Goal: Book appointment/travel/reservation

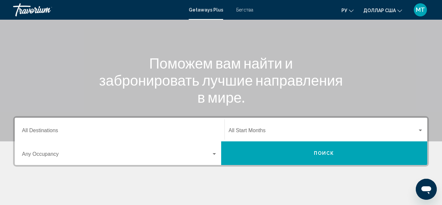
scroll to position [66, 0]
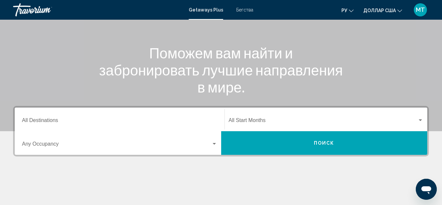
click at [42, 117] on div "Destination All Destinations" at bounding box center [119, 119] width 195 height 21
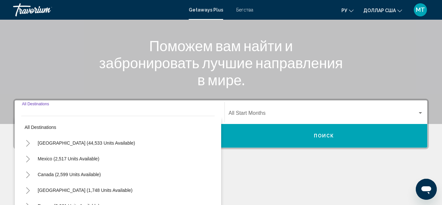
scroll to position [150, 0]
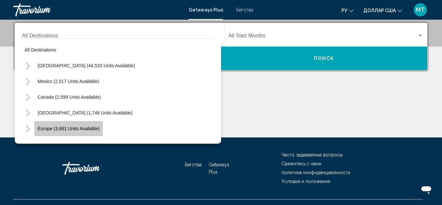
click at [54, 129] on span "Europe (3,661 units available)" at bounding box center [69, 128] width 62 height 5
type input "**********"
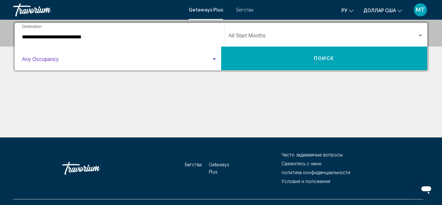
click at [62, 59] on span "Виджет поиска" at bounding box center [116, 61] width 189 height 6
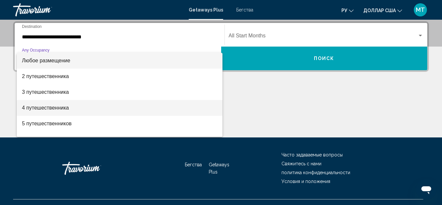
scroll to position [33, 0]
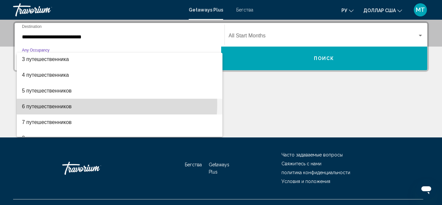
click at [61, 104] on font "6 путешественников" at bounding box center [47, 107] width 50 height 6
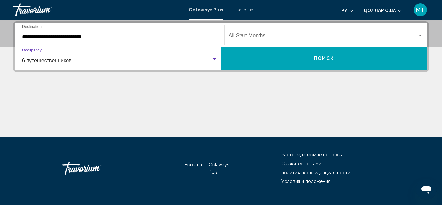
click at [252, 31] on div "Start Month All Start Months" at bounding box center [326, 35] width 195 height 21
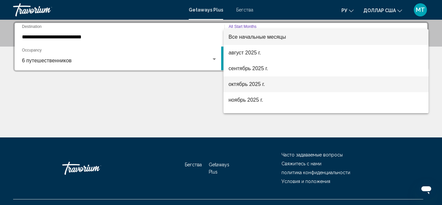
click at [240, 86] on font "октябрь 2025 г." at bounding box center [247, 84] width 36 height 6
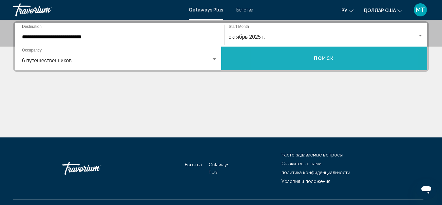
click at [298, 52] on button "Поиск" at bounding box center [324, 59] width 206 height 24
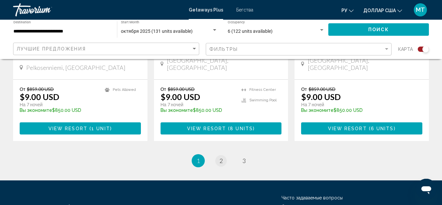
scroll to position [1053, 0]
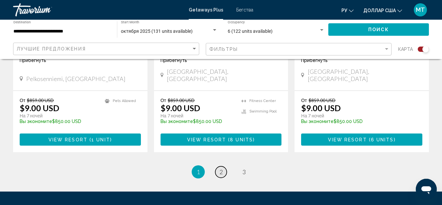
click at [221, 168] on span "2" at bounding box center [221, 171] width 3 height 7
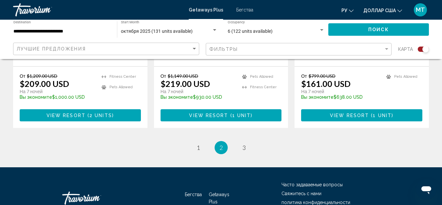
scroll to position [1068, 0]
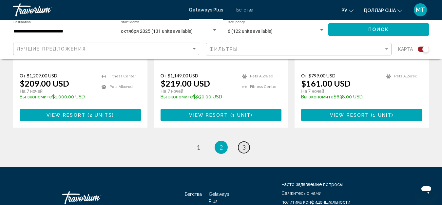
click at [241, 142] on link "page 3" at bounding box center [243, 147] width 11 height 11
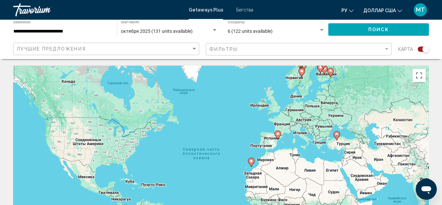
click at [252, 11] on font "Бегства" at bounding box center [244, 9] width 17 height 5
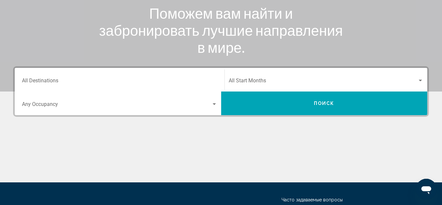
scroll to position [131, 0]
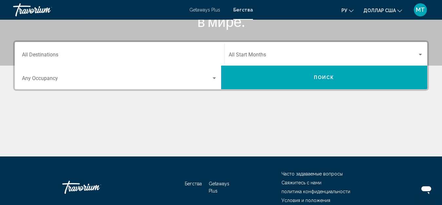
click at [78, 56] on input "Destination All Destinations" at bounding box center [119, 56] width 195 height 6
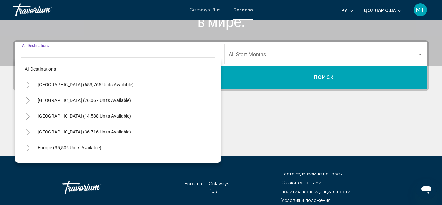
scroll to position [150, 0]
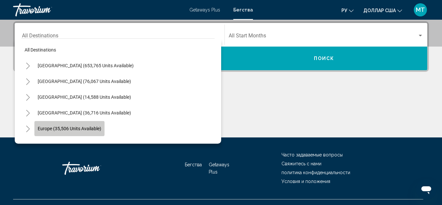
click at [57, 124] on button "Europe (35,506 units available)" at bounding box center [69, 128] width 70 height 15
type input "**********"
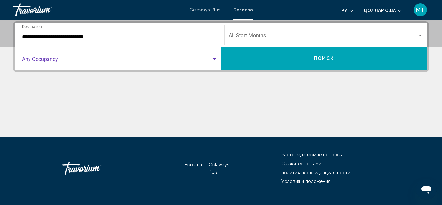
click at [70, 61] on span "Search widget" at bounding box center [116, 61] width 189 height 6
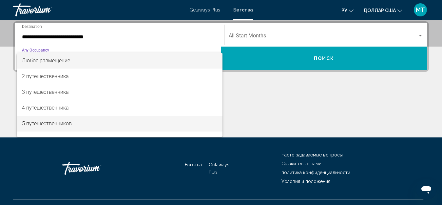
scroll to position [33, 0]
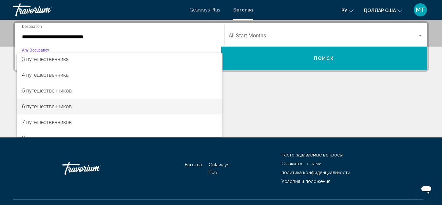
click at [50, 103] on span "6 путешественников" at bounding box center [119, 107] width 195 height 16
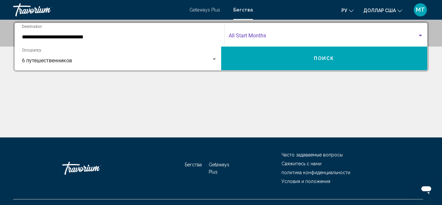
click at [264, 34] on span "Search widget" at bounding box center [323, 37] width 189 height 6
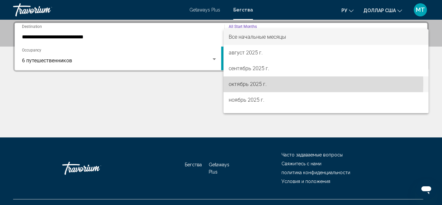
click at [248, 84] on font "октябрь 2025 г." at bounding box center [248, 84] width 38 height 6
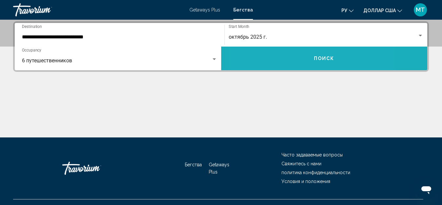
click at [286, 58] on button "Поиск" at bounding box center [324, 59] width 206 height 24
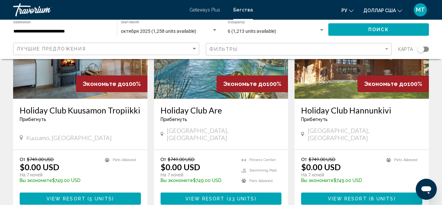
scroll to position [819, 0]
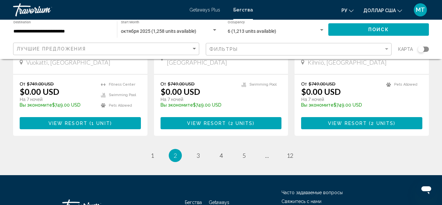
scroll to position [883, 0]
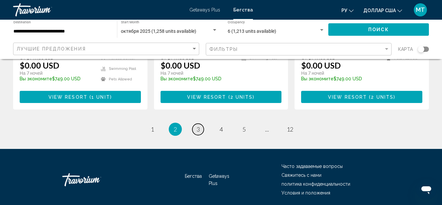
click at [198, 125] on span "3" at bounding box center [198, 128] width 3 height 7
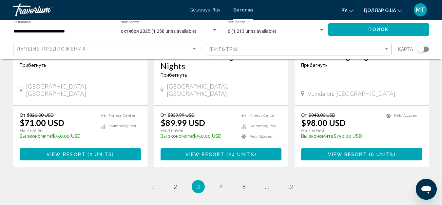
scroll to position [885, 0]
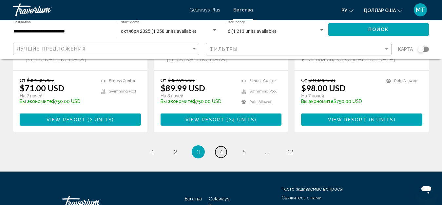
click at [220, 148] on span "4" at bounding box center [221, 151] width 3 height 7
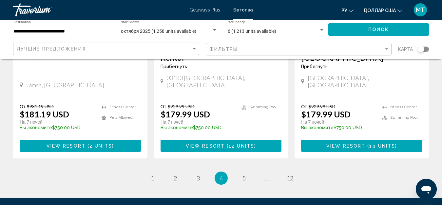
scroll to position [852, 0]
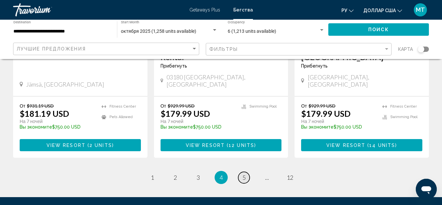
click at [245, 174] on span "5" at bounding box center [243, 177] width 3 height 7
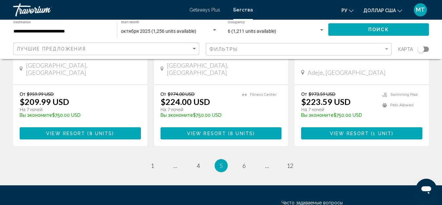
scroll to position [913, 0]
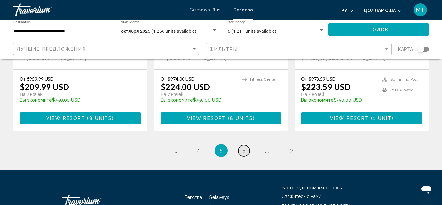
click at [242, 145] on link "page 6" at bounding box center [243, 150] width 11 height 11
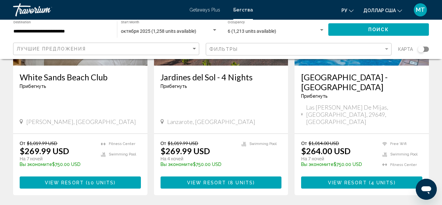
scroll to position [852, 0]
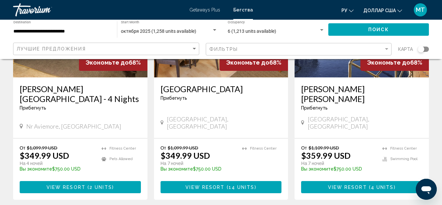
scroll to position [852, 0]
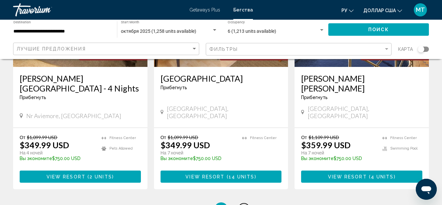
click at [246, 203] on link "page 8" at bounding box center [243, 208] width 11 height 11
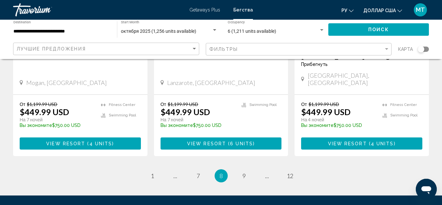
scroll to position [893, 0]
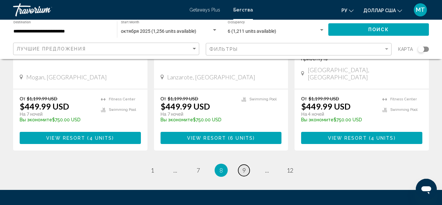
click at [243, 166] on span "9" at bounding box center [243, 169] width 3 height 7
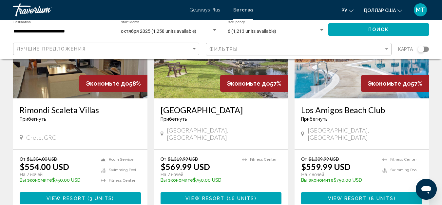
scroll to position [885, 0]
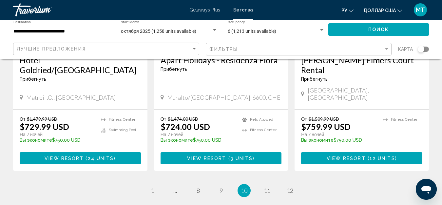
scroll to position [885, 0]
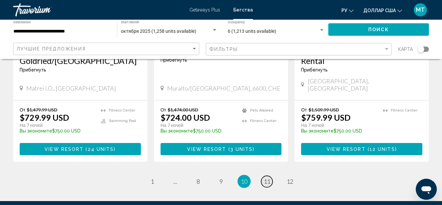
click at [266, 178] on span "11" at bounding box center [267, 181] width 7 height 7
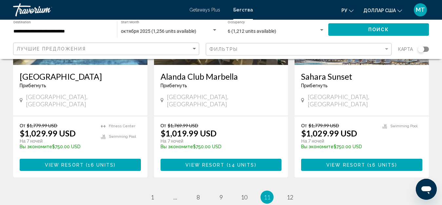
scroll to position [885, 0]
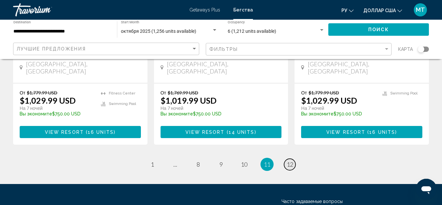
click at [289, 161] on span "12" at bounding box center [290, 164] width 7 height 7
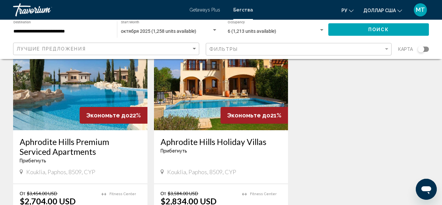
scroll to position [655, 0]
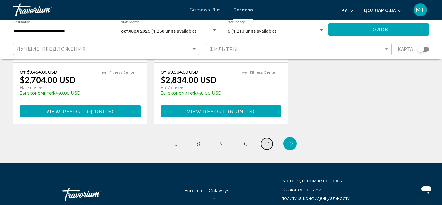
click at [265, 140] on span "11" at bounding box center [267, 143] width 7 height 7
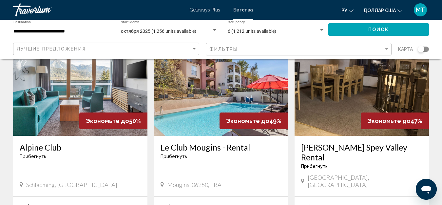
scroll to position [98, 0]
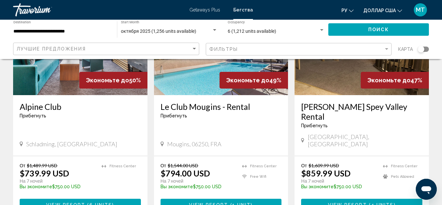
click at [183, 106] on h3 "Le Club Mougins - Rental" at bounding box center [221, 107] width 121 height 10
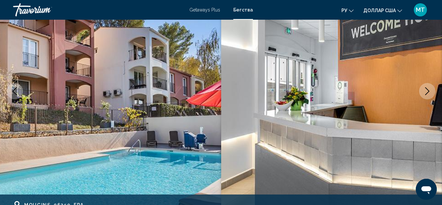
scroll to position [73, 0]
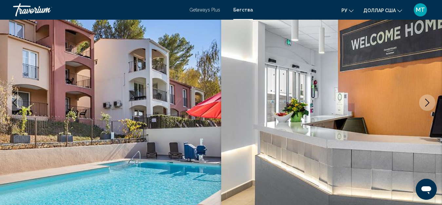
click at [424, 103] on icon "Next image" at bounding box center [427, 103] width 8 height 8
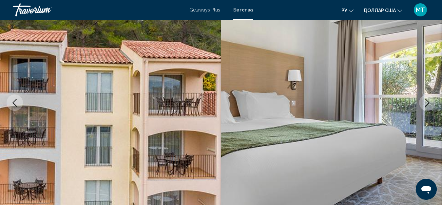
click at [424, 103] on icon "Next image" at bounding box center [427, 103] width 8 height 8
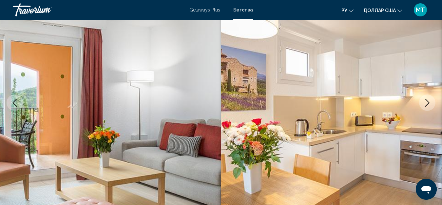
click at [424, 103] on icon "Next image" at bounding box center [427, 103] width 8 height 8
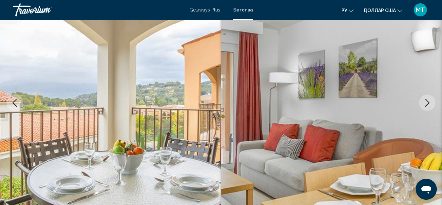
click at [424, 100] on icon "Next image" at bounding box center [427, 103] width 8 height 8
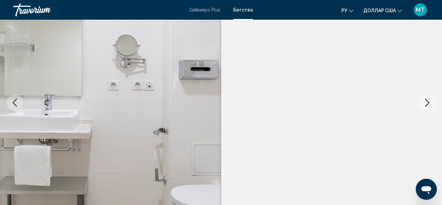
click at [424, 100] on icon "Next image" at bounding box center [427, 103] width 8 height 8
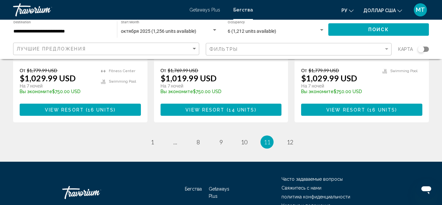
scroll to position [913, 0]
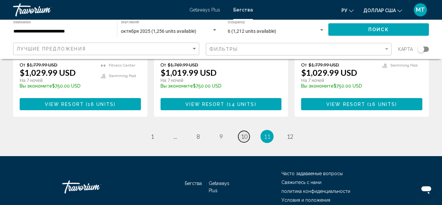
click at [247, 133] on span "10" at bounding box center [244, 136] width 7 height 7
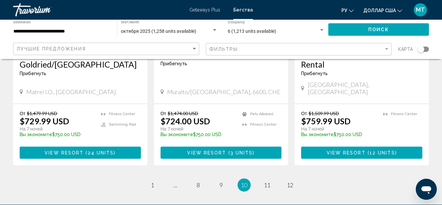
scroll to position [885, 0]
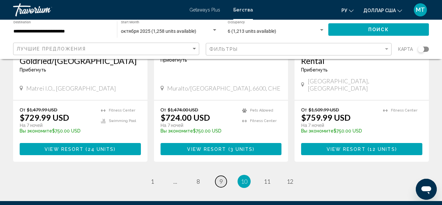
click at [222, 178] on span "9" at bounding box center [221, 181] width 3 height 7
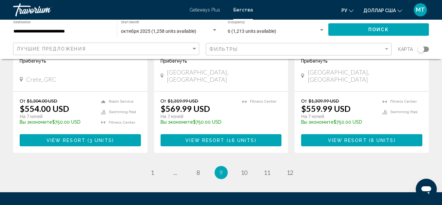
scroll to position [942, 0]
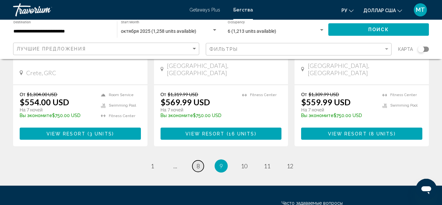
click at [197, 162] on span "8" at bounding box center [198, 165] width 3 height 7
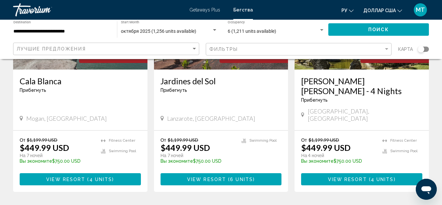
scroll to position [885, 0]
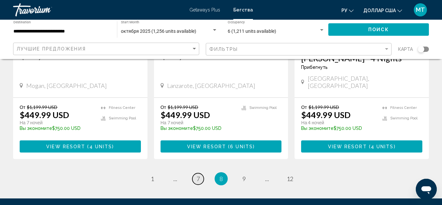
click at [199, 173] on link "page 7" at bounding box center [197, 178] width 11 height 11
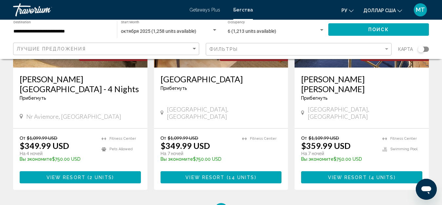
scroll to position [852, 0]
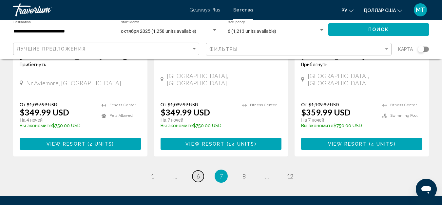
click at [199, 172] on span "6" at bounding box center [198, 175] width 3 height 7
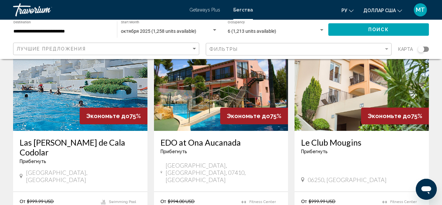
scroll to position [557, 0]
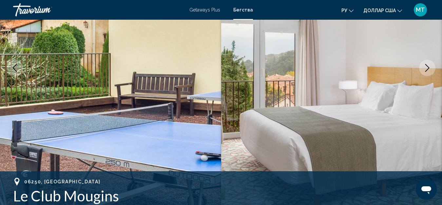
scroll to position [138, 0]
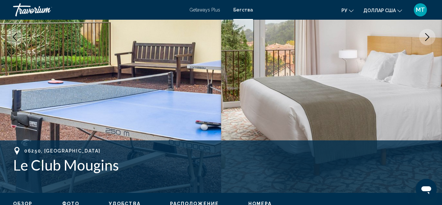
click at [428, 36] on icon "Next image" at bounding box center [427, 37] width 4 height 8
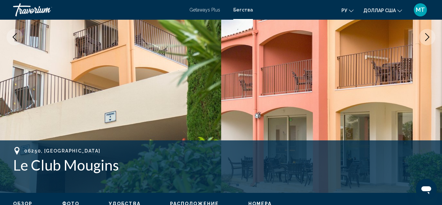
click at [428, 40] on icon "Next image" at bounding box center [427, 37] width 8 height 8
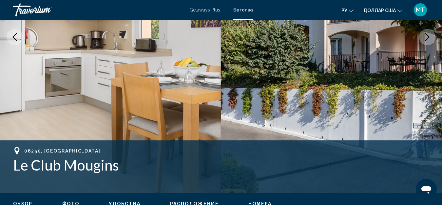
click at [428, 40] on icon "Next image" at bounding box center [427, 37] width 8 height 8
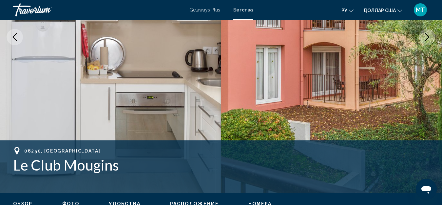
click at [428, 40] on icon "Next image" at bounding box center [427, 37] width 8 height 8
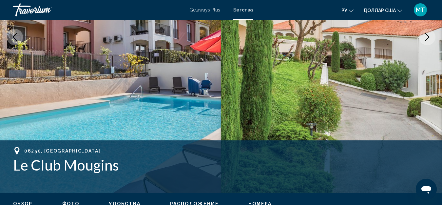
click at [428, 40] on icon "Next image" at bounding box center [427, 37] width 8 height 8
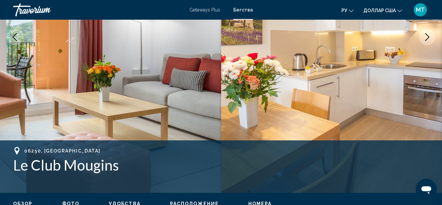
click at [428, 40] on icon "Next image" at bounding box center [427, 37] width 8 height 8
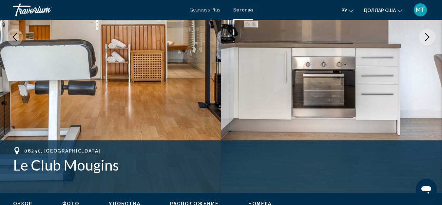
click at [428, 40] on icon "Next image" at bounding box center [427, 37] width 8 height 8
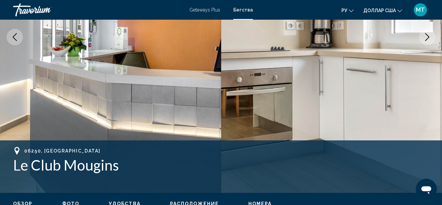
click at [428, 40] on icon "Next image" at bounding box center [427, 37] width 8 height 8
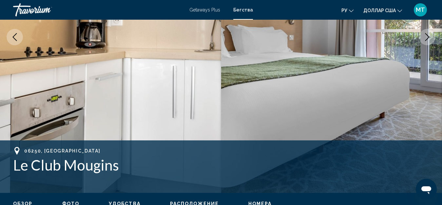
click at [428, 40] on icon "Next image" at bounding box center [427, 37] width 8 height 8
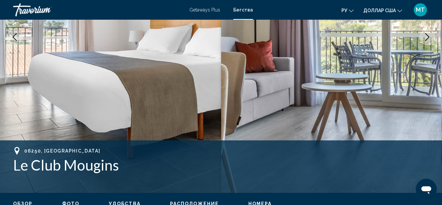
click at [428, 40] on icon "Next image" at bounding box center [427, 37] width 8 height 8
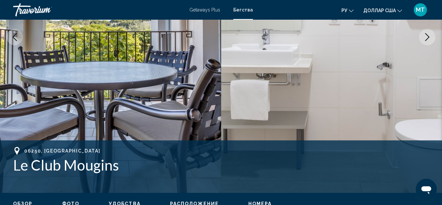
click at [428, 40] on icon "Next image" at bounding box center [427, 37] width 8 height 8
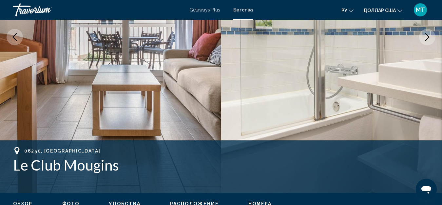
click at [428, 40] on icon "Next image" at bounding box center [427, 37] width 8 height 8
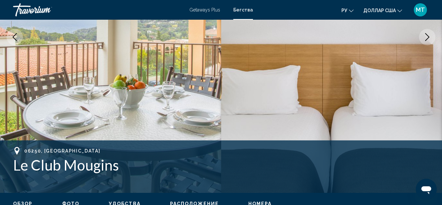
click at [428, 40] on icon "Next image" at bounding box center [427, 37] width 8 height 8
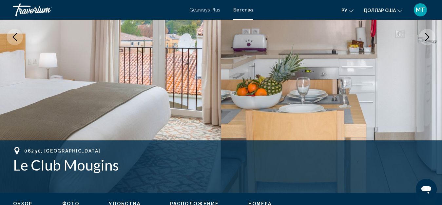
click at [428, 40] on icon "Next image" at bounding box center [427, 37] width 8 height 8
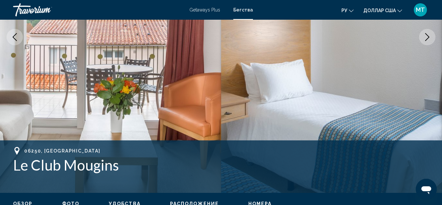
click at [428, 40] on icon "Next image" at bounding box center [427, 37] width 8 height 8
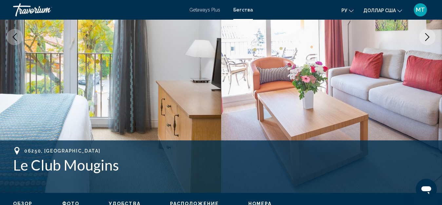
click at [428, 40] on icon "Next image" at bounding box center [427, 37] width 8 height 8
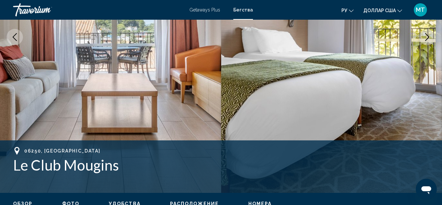
click at [428, 40] on icon "Next image" at bounding box center [427, 37] width 8 height 8
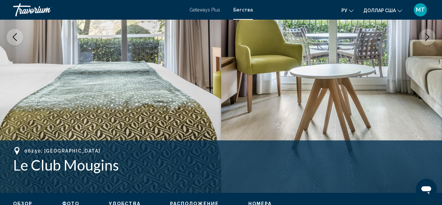
click at [428, 40] on icon "Next image" at bounding box center [427, 37] width 8 height 8
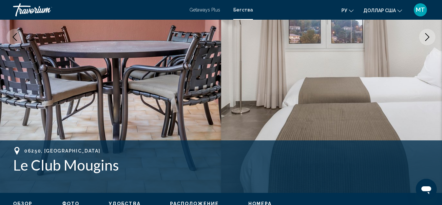
click at [428, 40] on icon "Next image" at bounding box center [427, 37] width 8 height 8
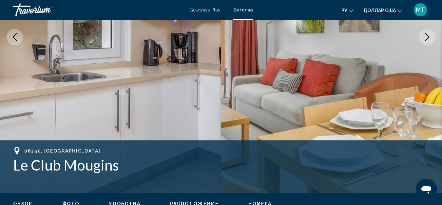
click at [428, 40] on icon "Next image" at bounding box center [427, 37] width 8 height 8
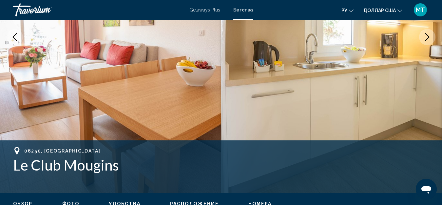
click at [428, 40] on icon "Next image" at bounding box center [427, 37] width 8 height 8
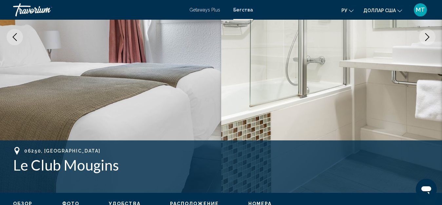
click at [428, 39] on icon "Next image" at bounding box center [427, 37] width 8 height 8
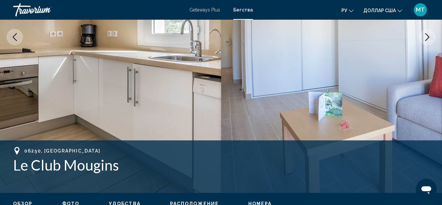
click at [428, 39] on icon "Next image" at bounding box center [427, 37] width 8 height 8
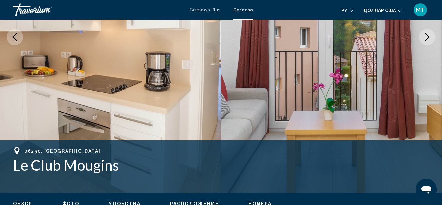
click at [428, 40] on icon "Next image" at bounding box center [427, 37] width 8 height 8
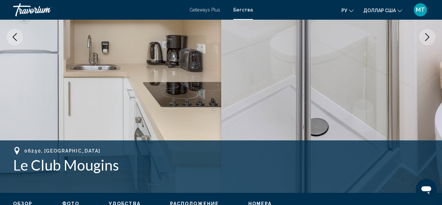
click at [428, 40] on icon "Next image" at bounding box center [427, 37] width 8 height 8
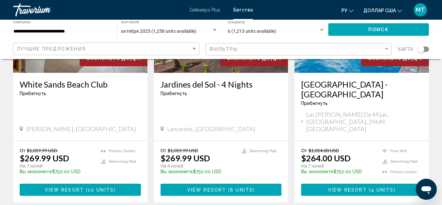
scroll to position [885, 0]
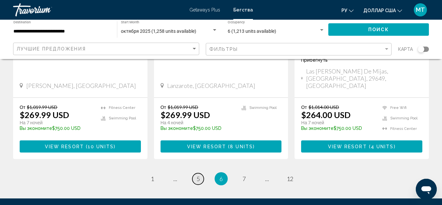
click at [198, 175] on span "5" at bounding box center [198, 178] width 3 height 7
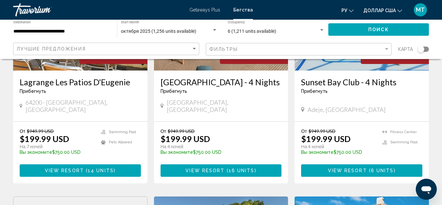
scroll to position [328, 0]
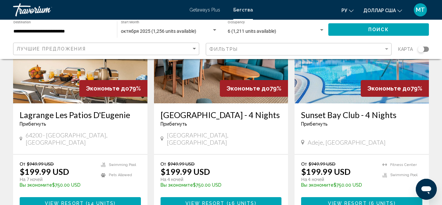
click at [85, 110] on h3 "Lagrange Les Patios D'Eugenie" at bounding box center [80, 115] width 121 height 10
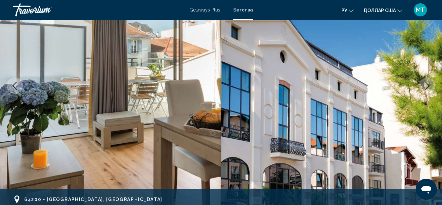
scroll to position [73, 0]
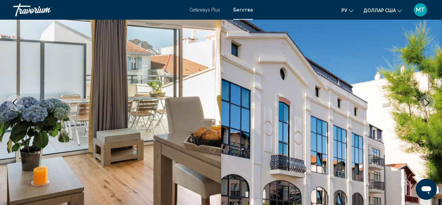
click at [428, 101] on icon "Next image" at bounding box center [427, 103] width 8 height 8
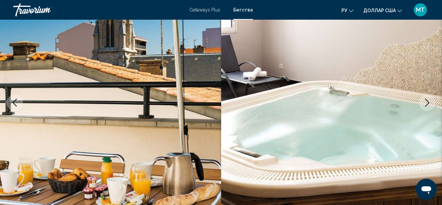
click at [424, 102] on icon "Next image" at bounding box center [427, 103] width 8 height 8
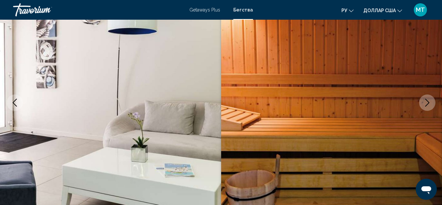
click at [430, 102] on icon "Next image" at bounding box center [427, 103] width 8 height 8
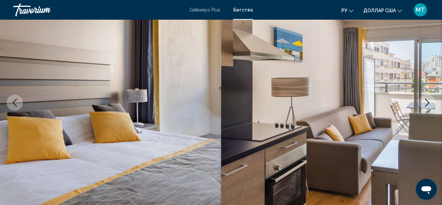
click at [427, 105] on icon "Next image" at bounding box center [427, 103] width 4 height 8
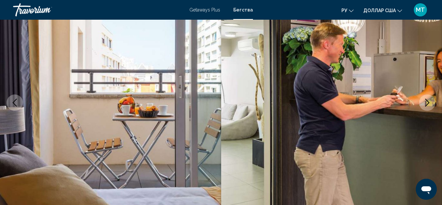
click at [427, 105] on icon "Next image" at bounding box center [427, 103] width 4 height 8
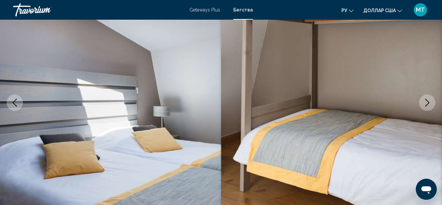
click at [426, 102] on icon "Next image" at bounding box center [427, 103] width 8 height 8
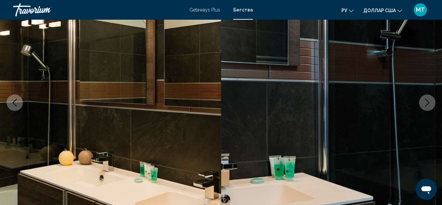
click at [430, 103] on icon "Next image" at bounding box center [427, 103] width 8 height 8
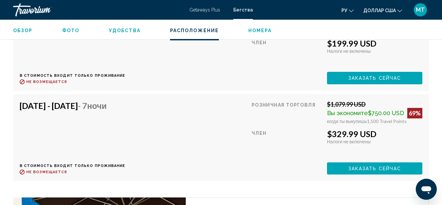
scroll to position [1416, 0]
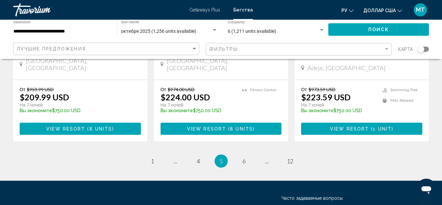
scroll to position [913, 0]
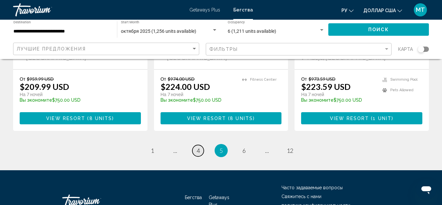
click at [200, 145] on link "page 4" at bounding box center [197, 150] width 11 height 11
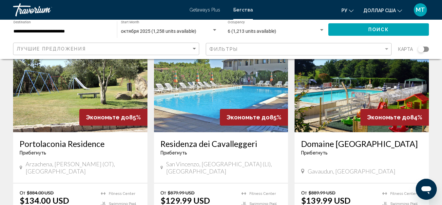
scroll to position [295, 0]
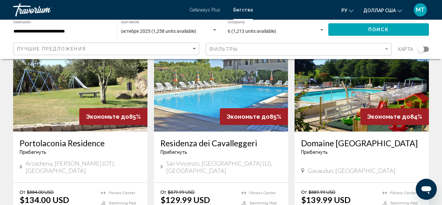
click at [332, 122] on img "Основное содержание" at bounding box center [362, 79] width 134 height 105
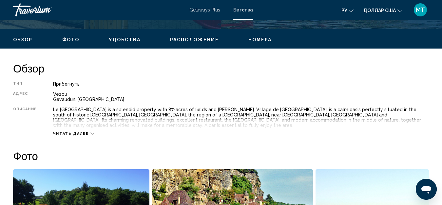
scroll to position [73, 0]
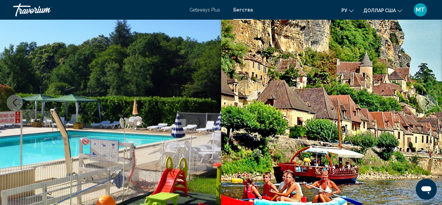
click at [427, 101] on icon "Next image" at bounding box center [427, 103] width 8 height 8
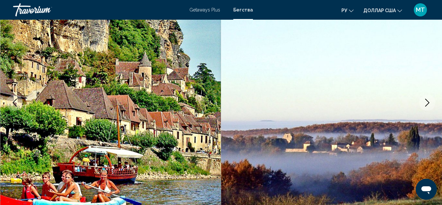
click at [427, 102] on icon "Next image" at bounding box center [427, 103] width 8 height 8
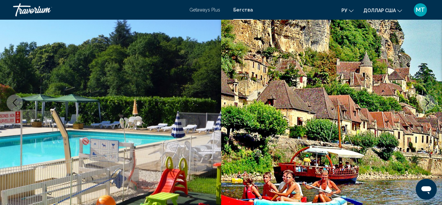
click at [427, 102] on icon "Next image" at bounding box center [427, 103] width 8 height 8
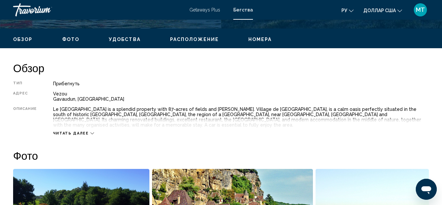
scroll to position [433, 0]
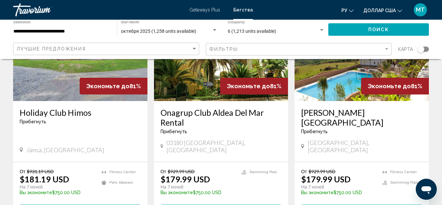
scroll to position [903, 0]
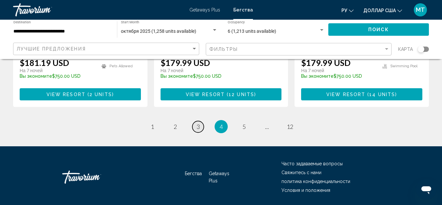
click at [198, 123] on span "3" at bounding box center [198, 126] width 3 height 7
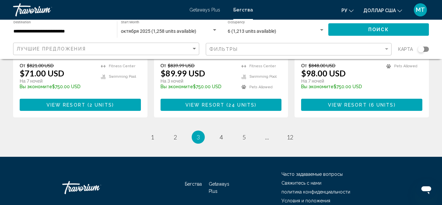
scroll to position [903, 0]
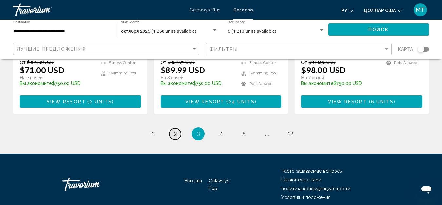
click at [170, 128] on link "page 2" at bounding box center [174, 133] width 11 height 11
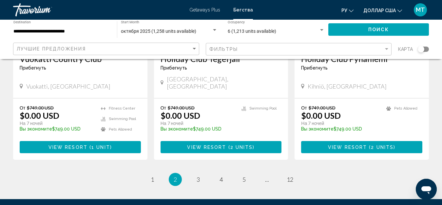
scroll to position [883, 0]
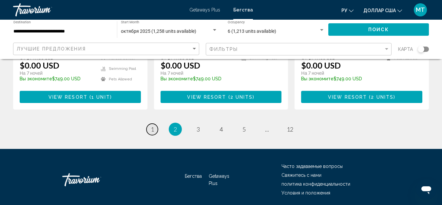
click at [154, 124] on link "page 1" at bounding box center [151, 129] width 11 height 11
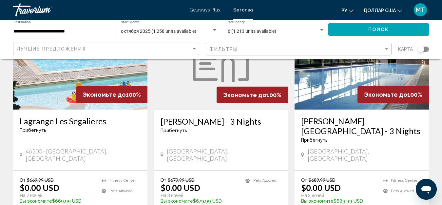
scroll to position [131, 0]
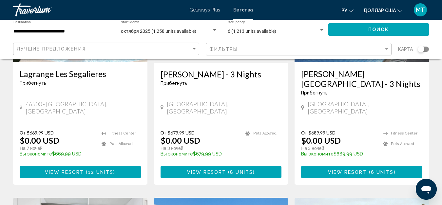
click at [82, 81] on div "Прибегнуть - Это курорт только для взрослых" at bounding box center [80, 82] width 121 height 5
click at [65, 78] on h3 "Lagrange Les Segalieres" at bounding box center [80, 74] width 121 height 10
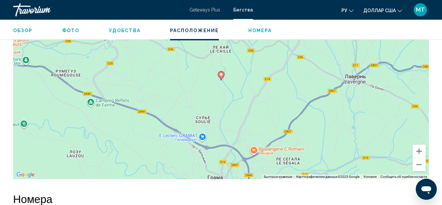
scroll to position [957, 0]
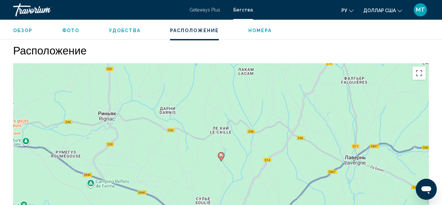
click at [218, 9] on font "Getaways Plus" at bounding box center [204, 9] width 31 height 5
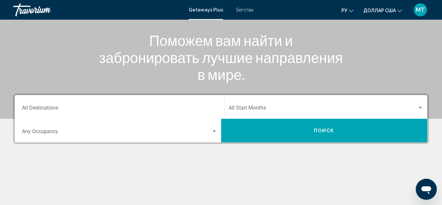
scroll to position [98, 0]
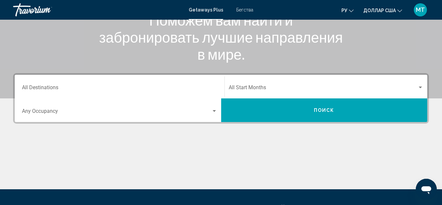
click at [22, 89] on div "Destination All Destinations" at bounding box center [119, 86] width 203 height 21
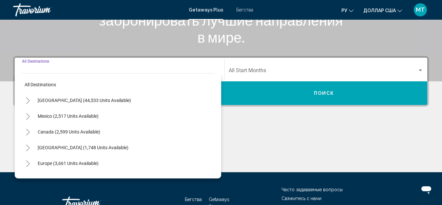
scroll to position [150, 0]
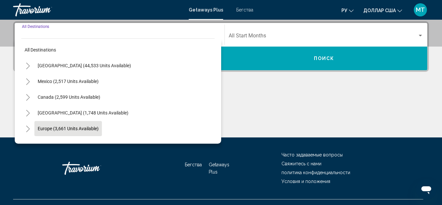
click at [36, 127] on button "Europe (3,661 units available)" at bounding box center [67, 128] width 67 height 15
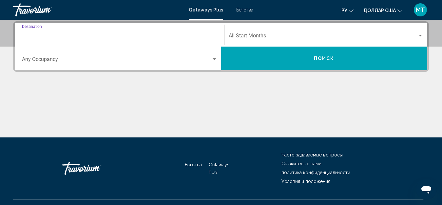
type input "**********"
click at [29, 60] on span "Search widget" at bounding box center [116, 61] width 189 height 6
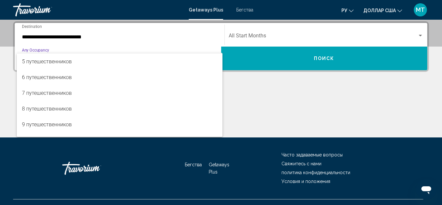
scroll to position [66, 0]
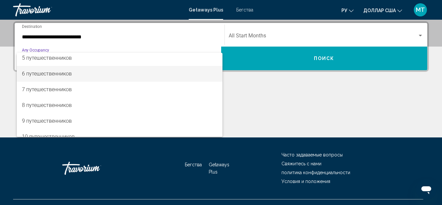
click at [42, 75] on font "6 путешественников" at bounding box center [47, 73] width 50 height 6
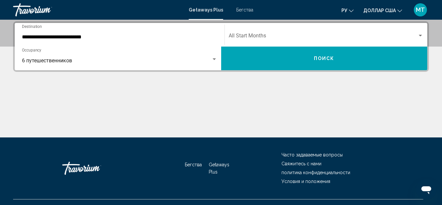
click at [258, 29] on div "Start Month All Start Months" at bounding box center [326, 35] width 195 height 21
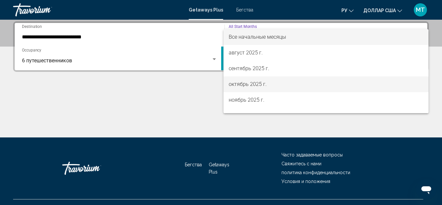
click at [249, 83] on font "октябрь 2025 г." at bounding box center [248, 84] width 38 height 6
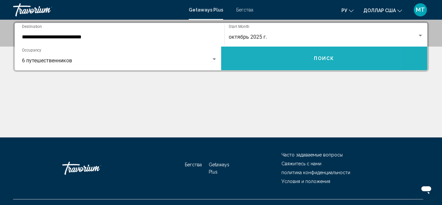
click at [248, 50] on button "Поиск" at bounding box center [324, 59] width 206 height 24
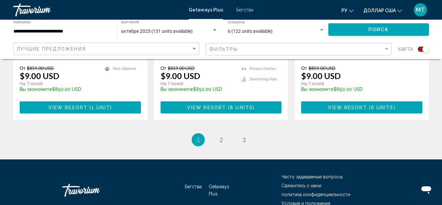
scroll to position [1086, 0]
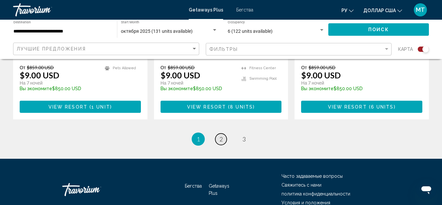
click at [221, 135] on span "2" at bounding box center [221, 138] width 3 height 7
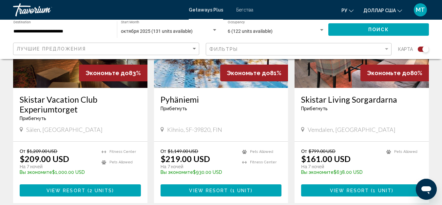
scroll to position [1048, 0]
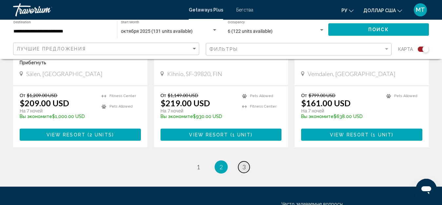
click at [244, 163] on span "3" at bounding box center [243, 166] width 3 height 7
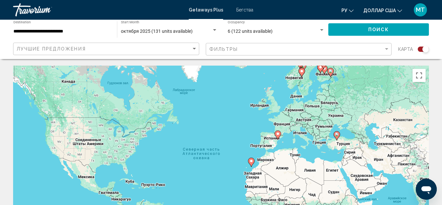
click at [245, 8] on font "Бегства" at bounding box center [244, 9] width 17 height 5
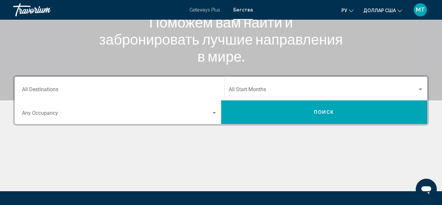
scroll to position [98, 0]
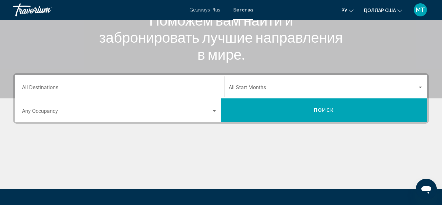
click at [52, 86] on input "Destination All Destinations" at bounding box center [119, 89] width 195 height 6
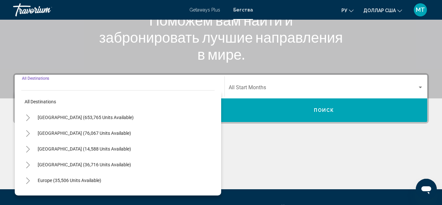
scroll to position [150, 0]
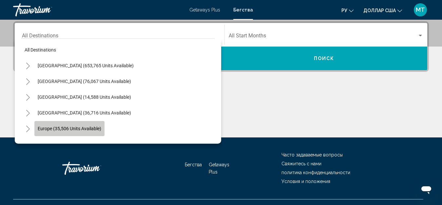
click at [65, 128] on span "Europe (35,506 units available)" at bounding box center [70, 128] width 64 height 5
type input "**********"
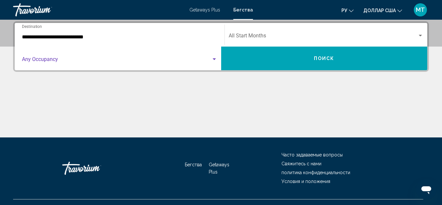
click at [61, 57] on div "Occupancy Any Occupancy" at bounding box center [119, 58] width 195 height 21
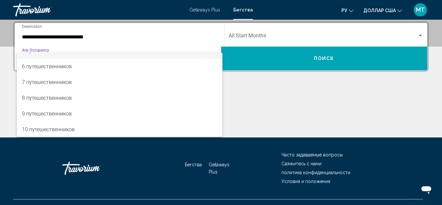
scroll to position [73, 0]
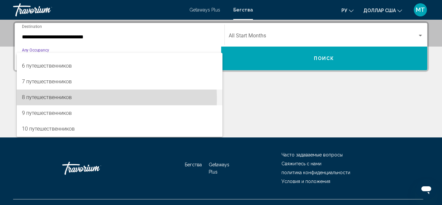
click at [49, 99] on font "8 путешественников" at bounding box center [47, 97] width 50 height 6
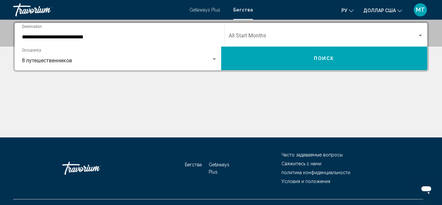
click at [255, 30] on div "Start Month All Start Months" at bounding box center [326, 35] width 195 height 21
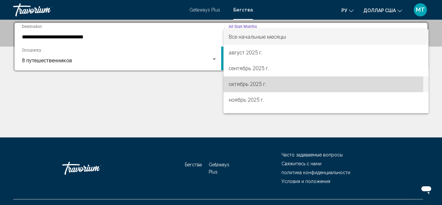
click at [246, 83] on font "октябрь 2025 г." at bounding box center [248, 84] width 38 height 6
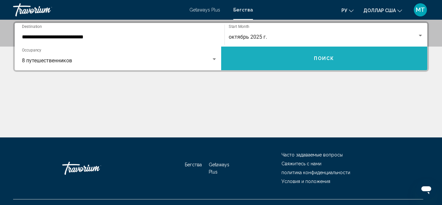
click at [269, 61] on button "Поиск" at bounding box center [324, 59] width 206 height 24
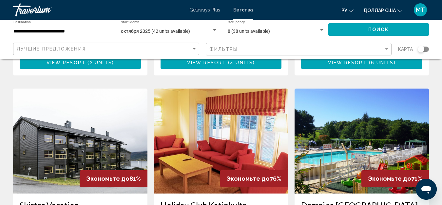
scroll to position [459, 0]
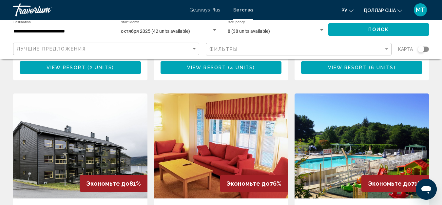
click at [214, 11] on font "Getaways Plus" at bounding box center [204, 9] width 31 height 5
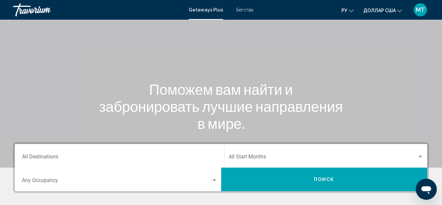
scroll to position [131, 0]
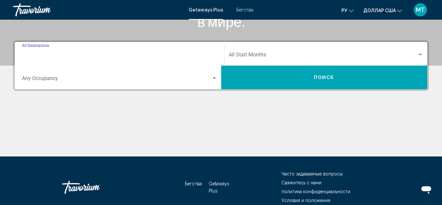
click at [63, 57] on input "Destination All Destinations" at bounding box center [119, 56] width 195 height 6
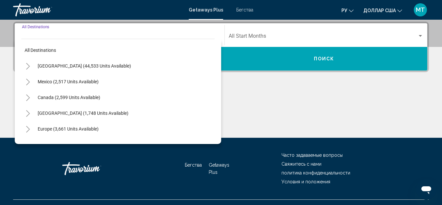
scroll to position [150, 0]
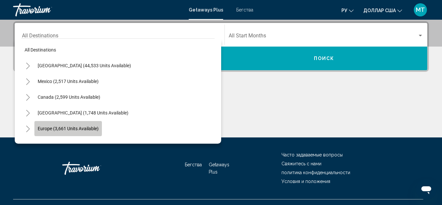
click at [45, 128] on span "Europe (3,661 units available)" at bounding box center [68, 128] width 61 height 5
type input "**********"
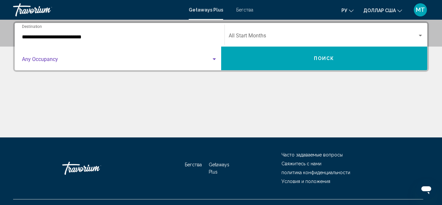
click at [52, 58] on span "Search widget" at bounding box center [116, 61] width 189 height 6
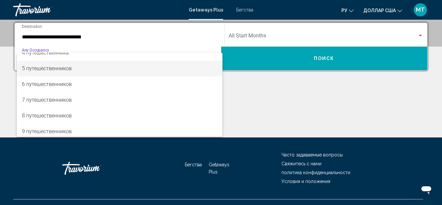
scroll to position [66, 0]
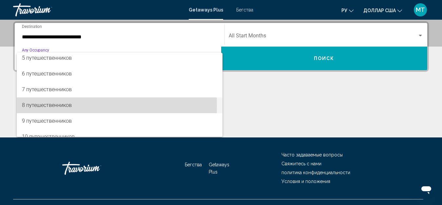
click at [45, 105] on font "8 путешественников" at bounding box center [47, 105] width 50 height 6
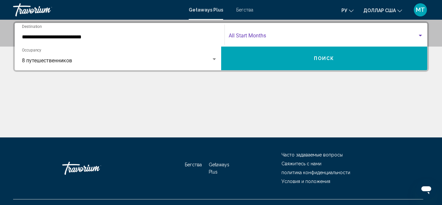
click at [255, 35] on span "Search widget" at bounding box center [323, 37] width 189 height 6
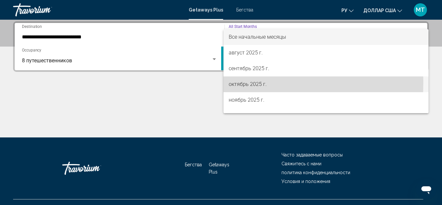
click at [249, 83] on font "октябрь 2025 г." at bounding box center [248, 84] width 38 height 6
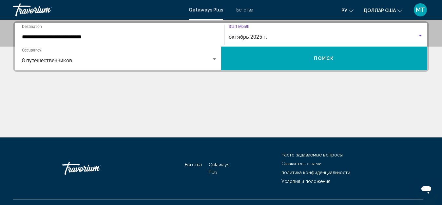
click at [261, 61] on button "Поиск" at bounding box center [324, 59] width 206 height 24
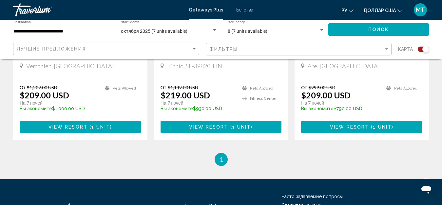
scroll to position [623, 0]
